Goal: Navigation & Orientation: Go to known website

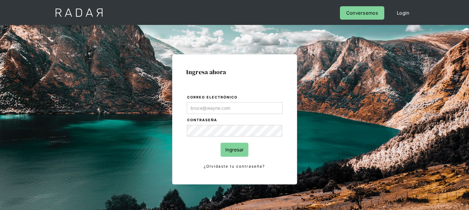
type input "[EMAIL_ADDRESS][DOMAIN_NAME]"
click at [241, 147] on input "Ingresar" at bounding box center [234, 150] width 28 height 14
